Goal: Find specific fact: Find specific fact

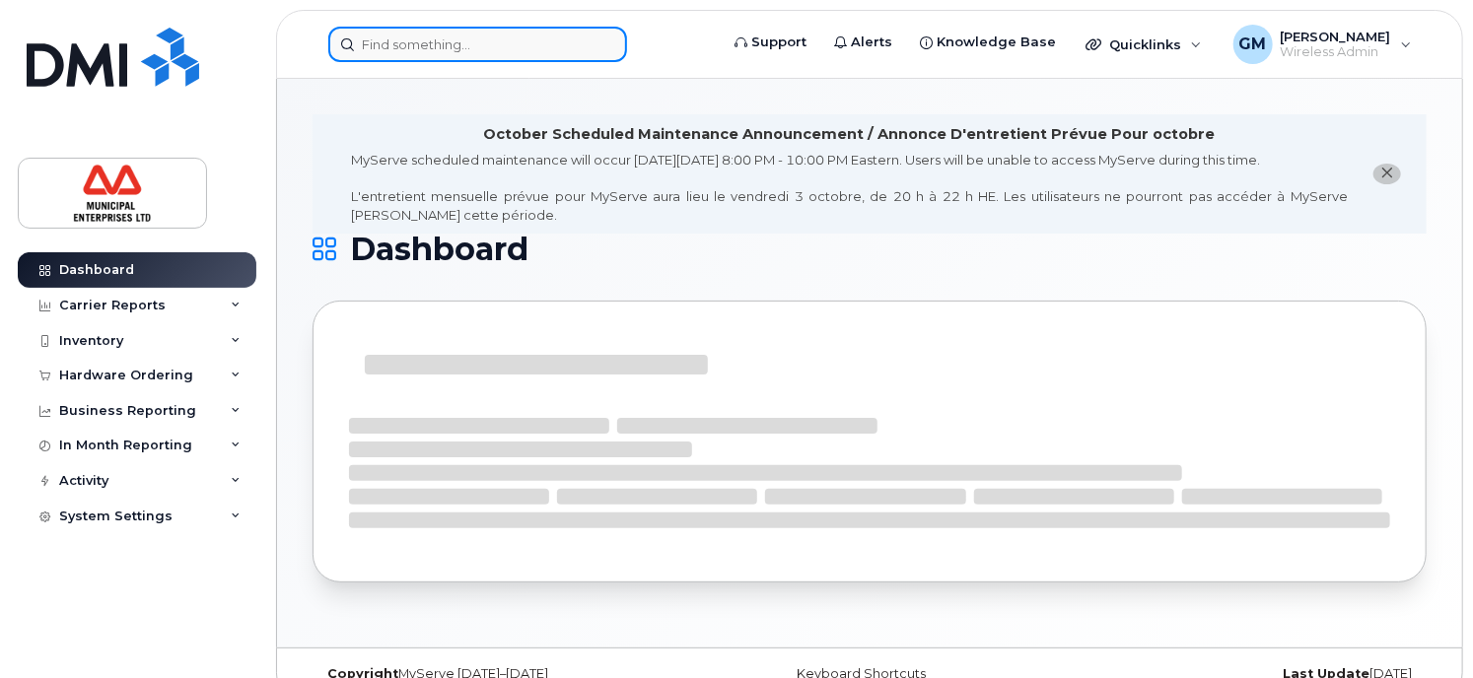
click at [447, 45] on input at bounding box center [477, 44] width 299 height 35
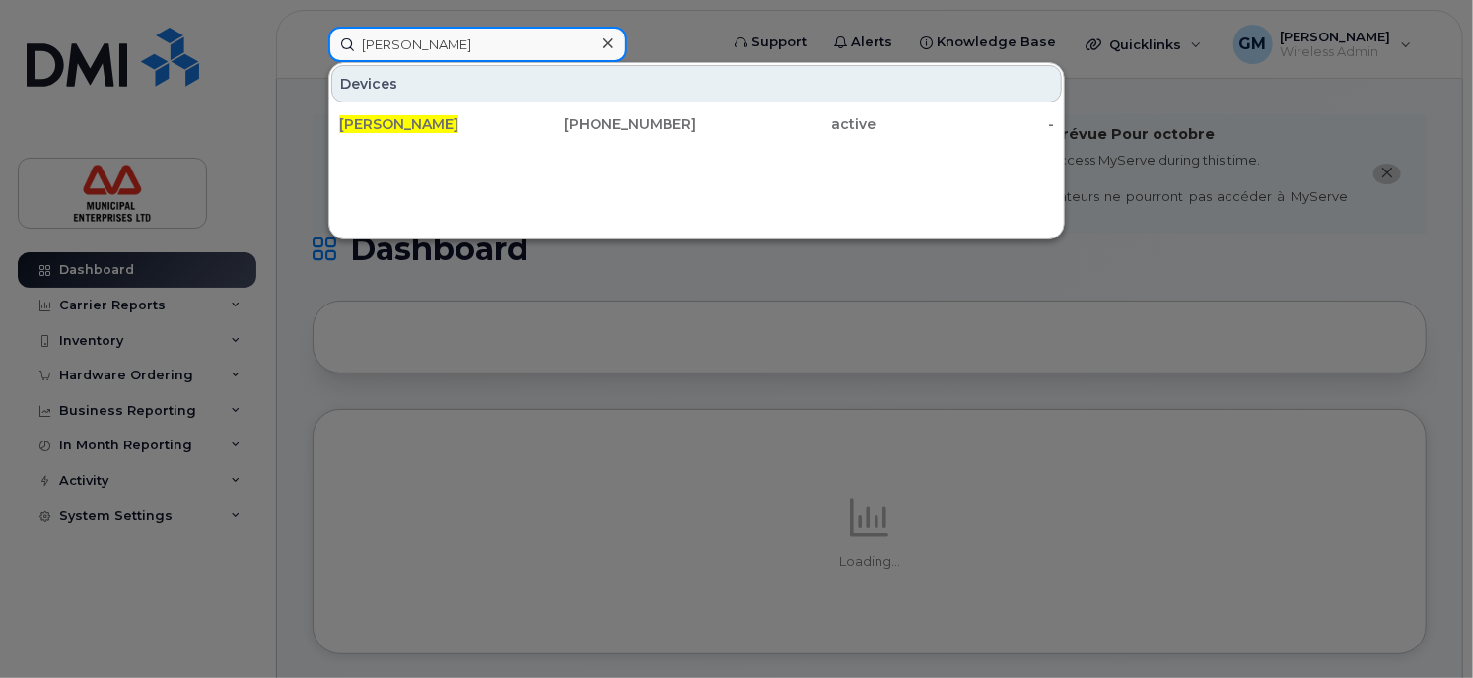
type input "[PERSON_NAME]"
click at [446, 145] on div "Devices [PERSON_NAME] [PHONE_NUMBER] active -" at bounding box center [696, 150] width 736 height 177
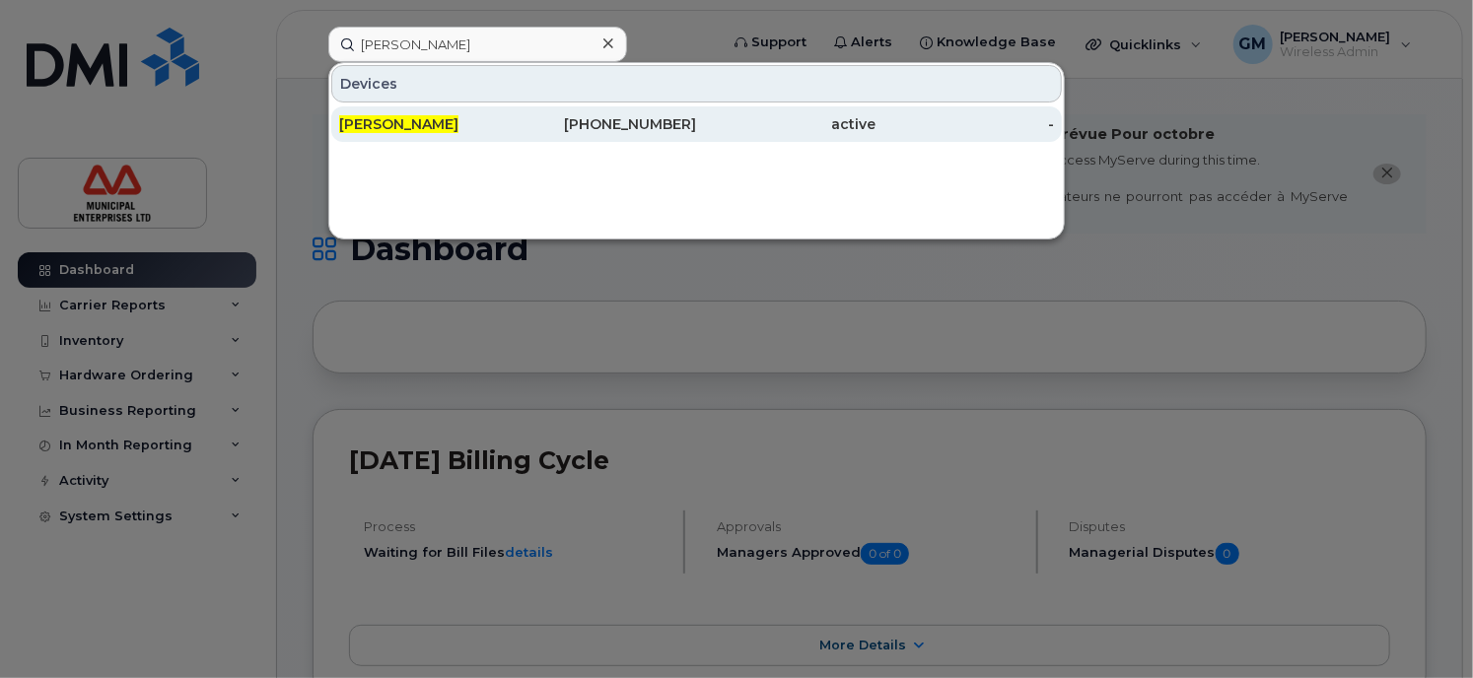
click at [443, 130] on div "[PERSON_NAME]" at bounding box center [428, 124] width 178 height 20
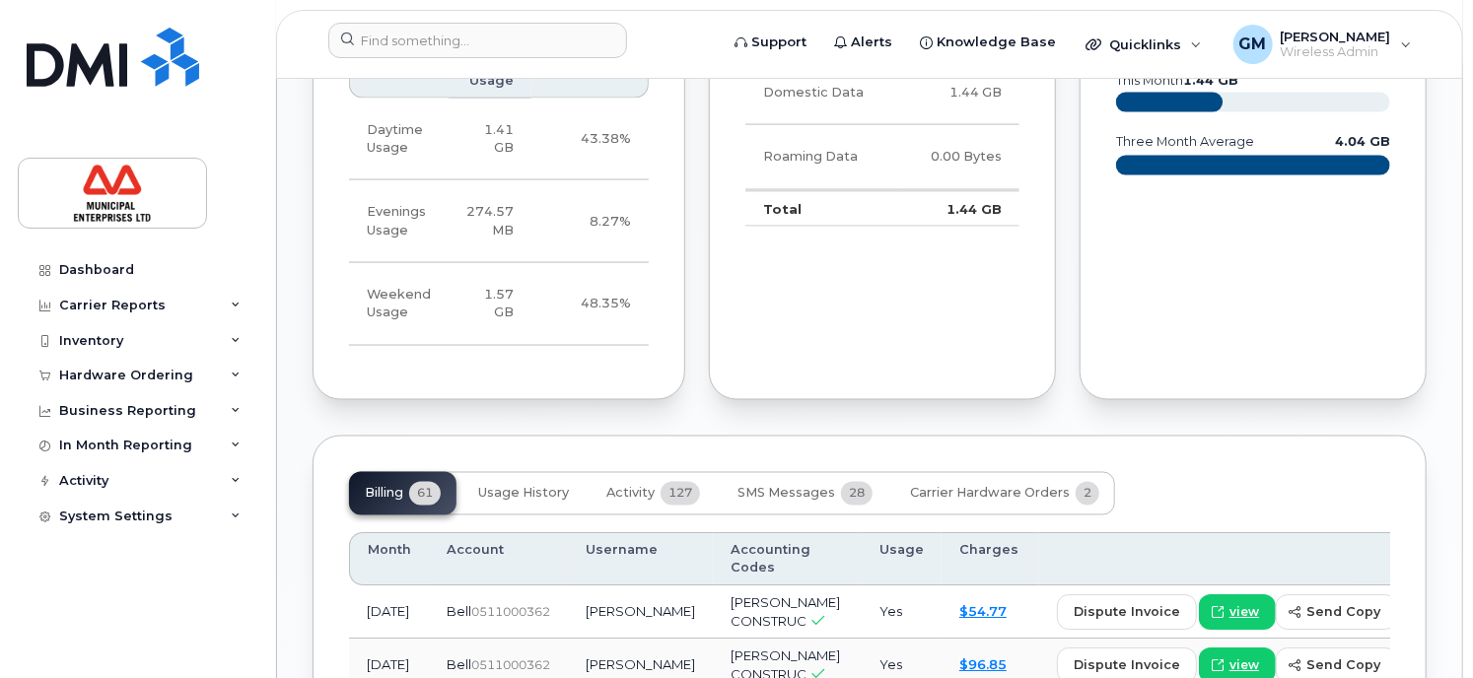
scroll to position [1451, 0]
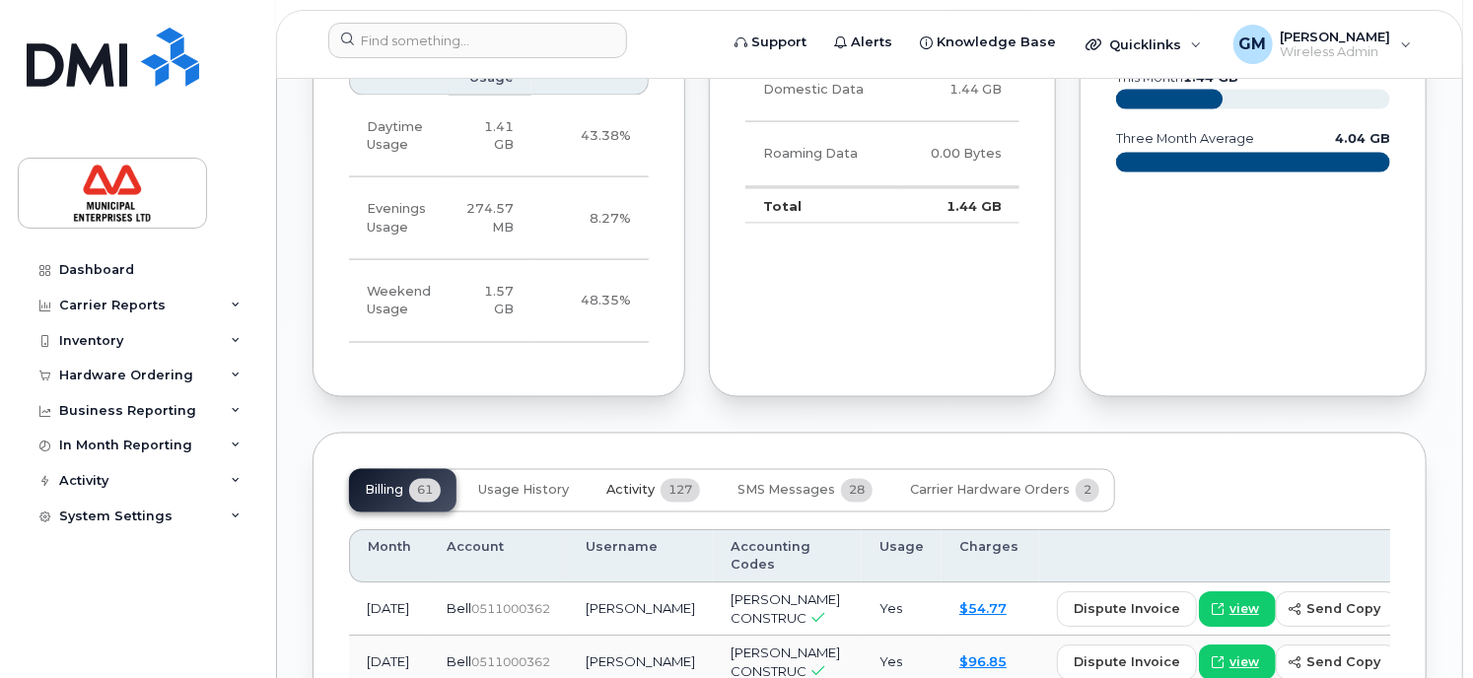
click at [663, 513] on button "Activity 127" at bounding box center [652, 490] width 125 height 43
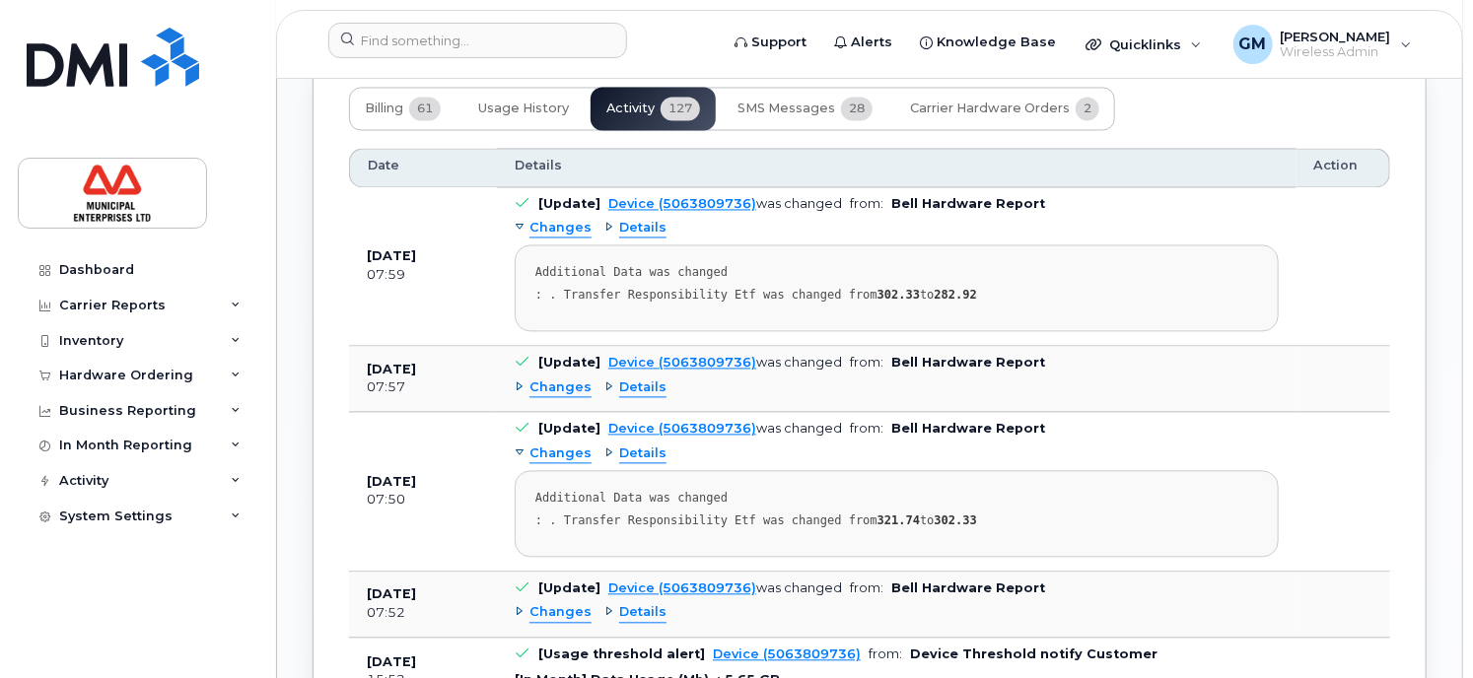
scroll to position [1833, 0]
click at [840, 130] on button "SMS Messages 28" at bounding box center [805, 108] width 167 height 43
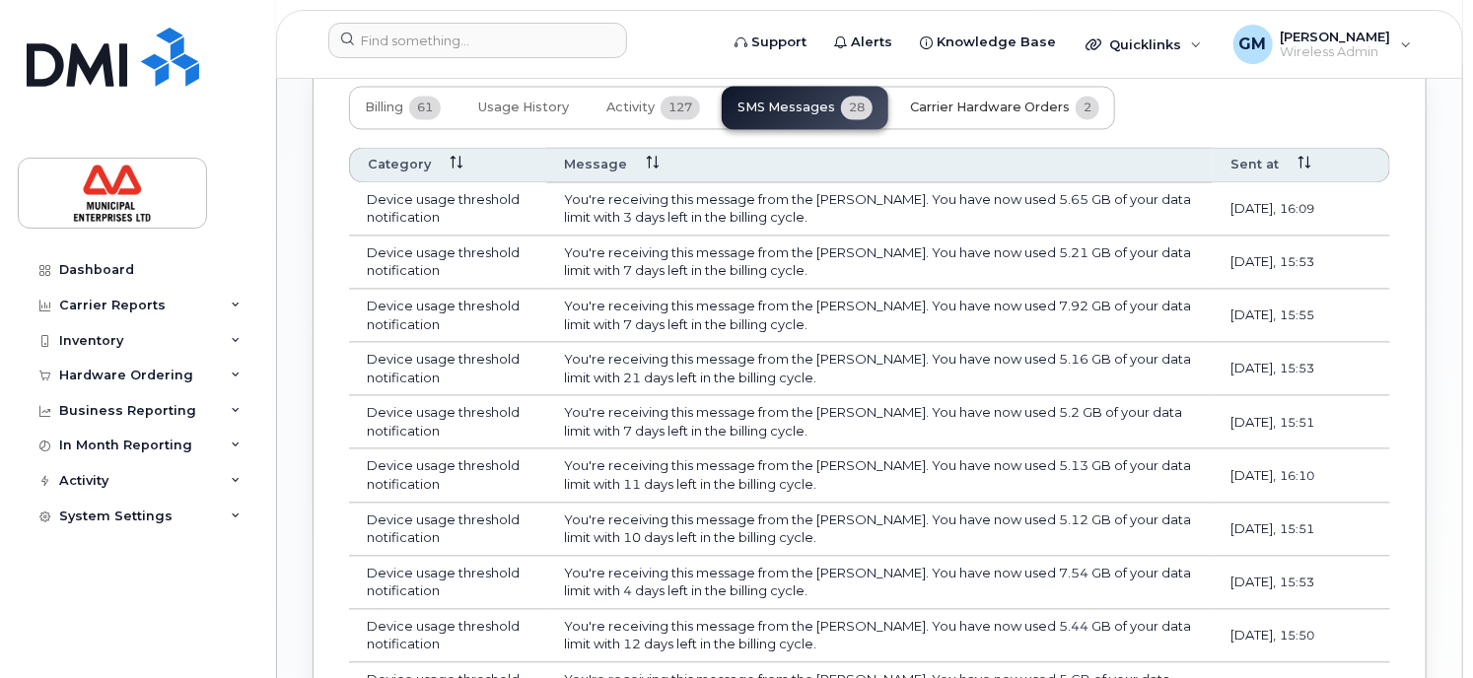
click at [1041, 116] on span "Carrier Hardware Orders" at bounding box center [990, 109] width 160 height 16
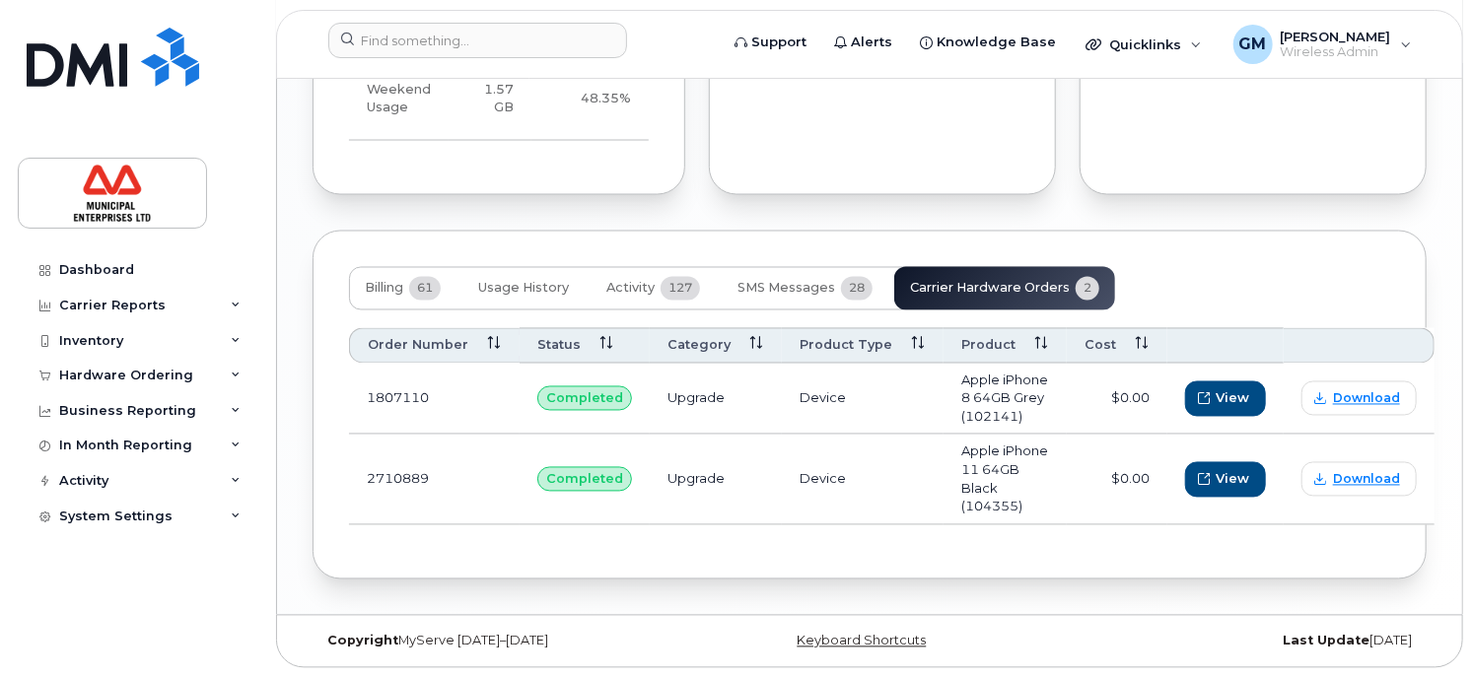
scroll to position [1756, 0]
click at [397, 281] on span "Billing" at bounding box center [384, 289] width 38 height 16
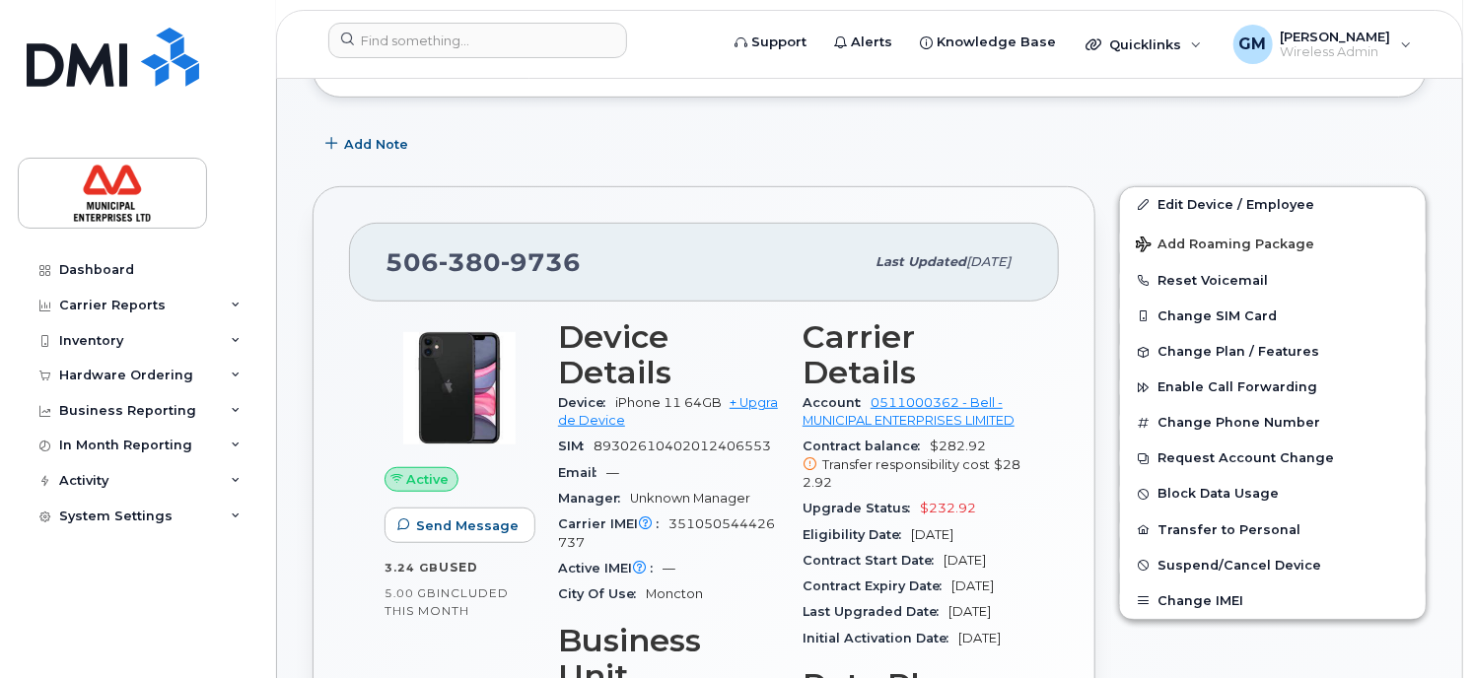
scroll to position [400, 0]
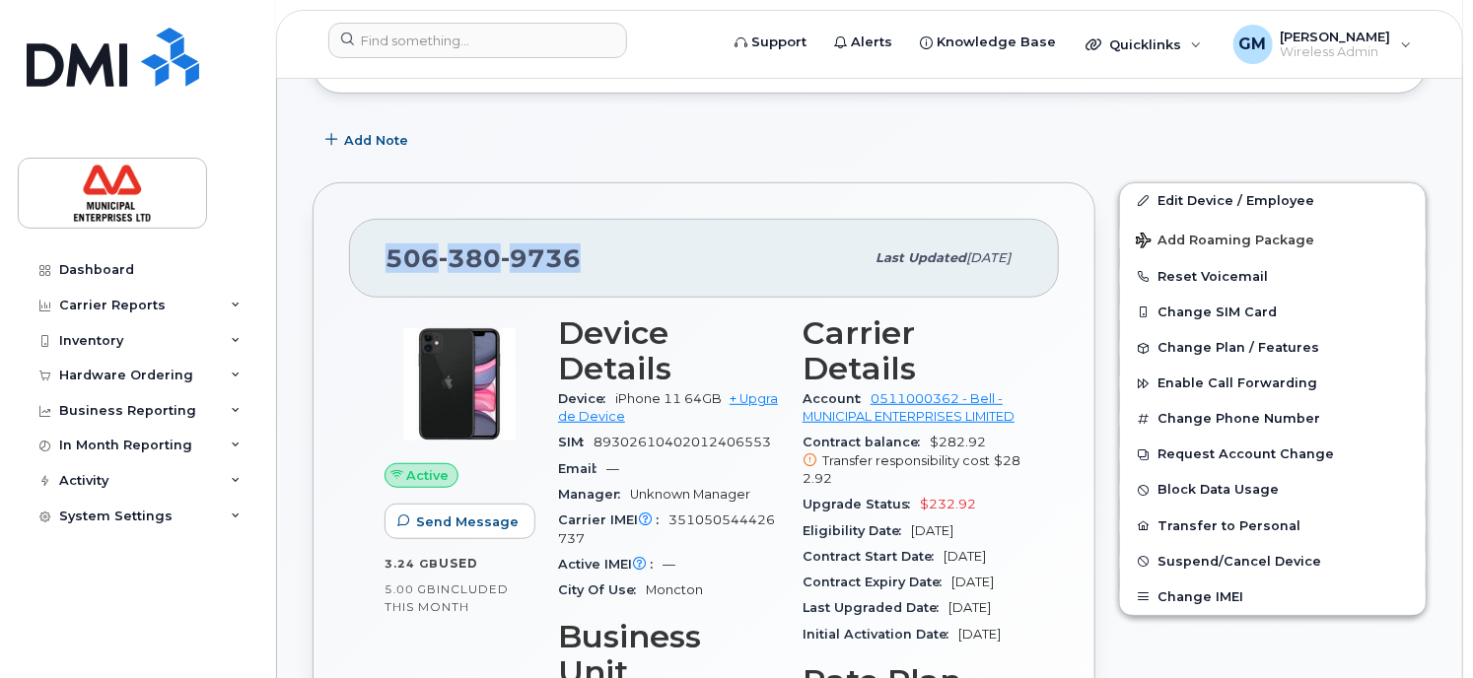
drag, startPoint x: 603, startPoint y: 255, endPoint x: 338, endPoint y: 240, distance: 265.6
click at [338, 240] on div "506 380 9736 Last updated Sep 09, 2025 Active Send Message 3.24 GB  used 5.00 G…" at bounding box center [703, 573] width 783 height 783
copy span "506 380 9736"
